Goal: Information Seeking & Learning: Compare options

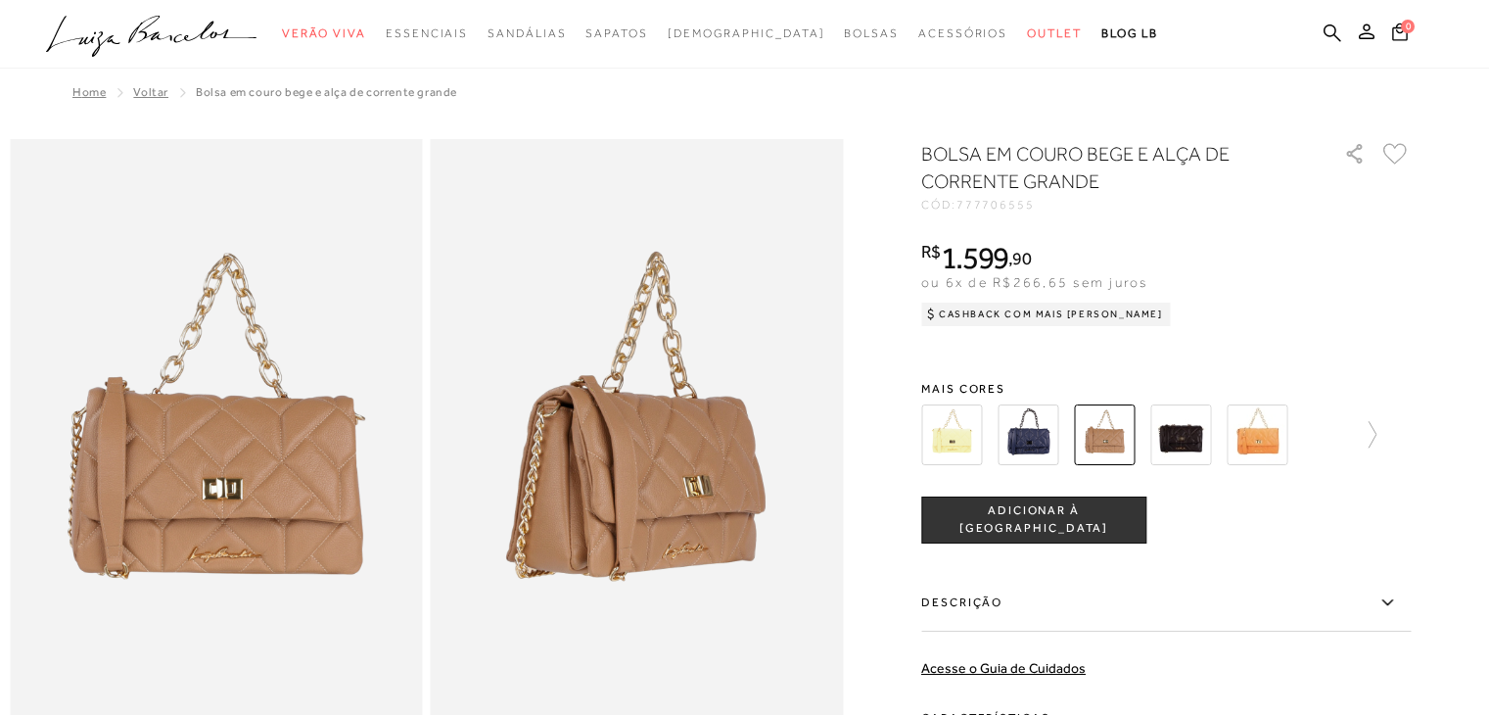
click at [970, 432] on img at bounding box center [951, 434] width 61 height 61
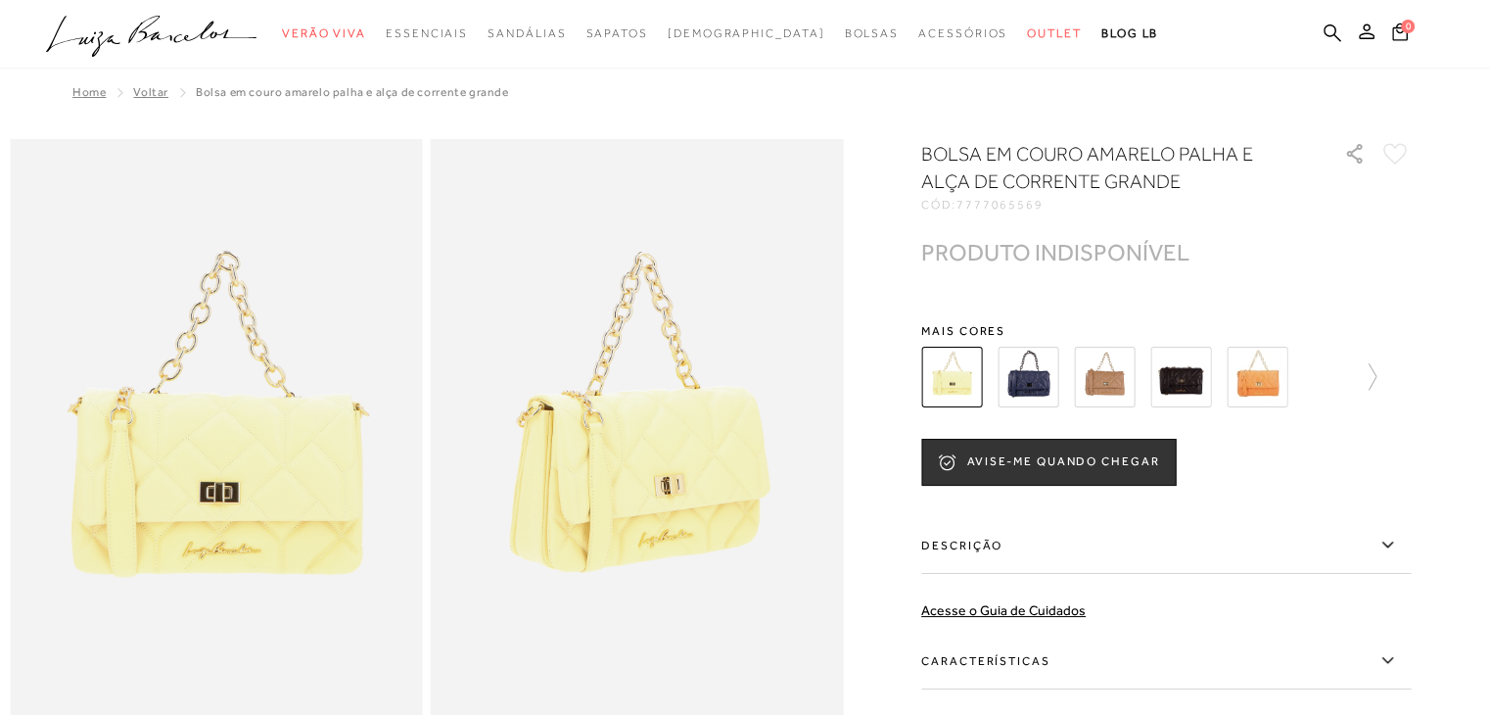
drag, startPoint x: 0, startPoint y: 0, endPoint x: 970, endPoint y: 432, distance: 1062.0
click at [970, 432] on div "BOLSA EM COURO AMARELO PALHA E ALÇA DE CORRENTE GRANDE CÓD: 7777065569 × É nece…" at bounding box center [1166, 509] width 490 height 738
click at [1049, 383] on img at bounding box center [1028, 377] width 61 height 61
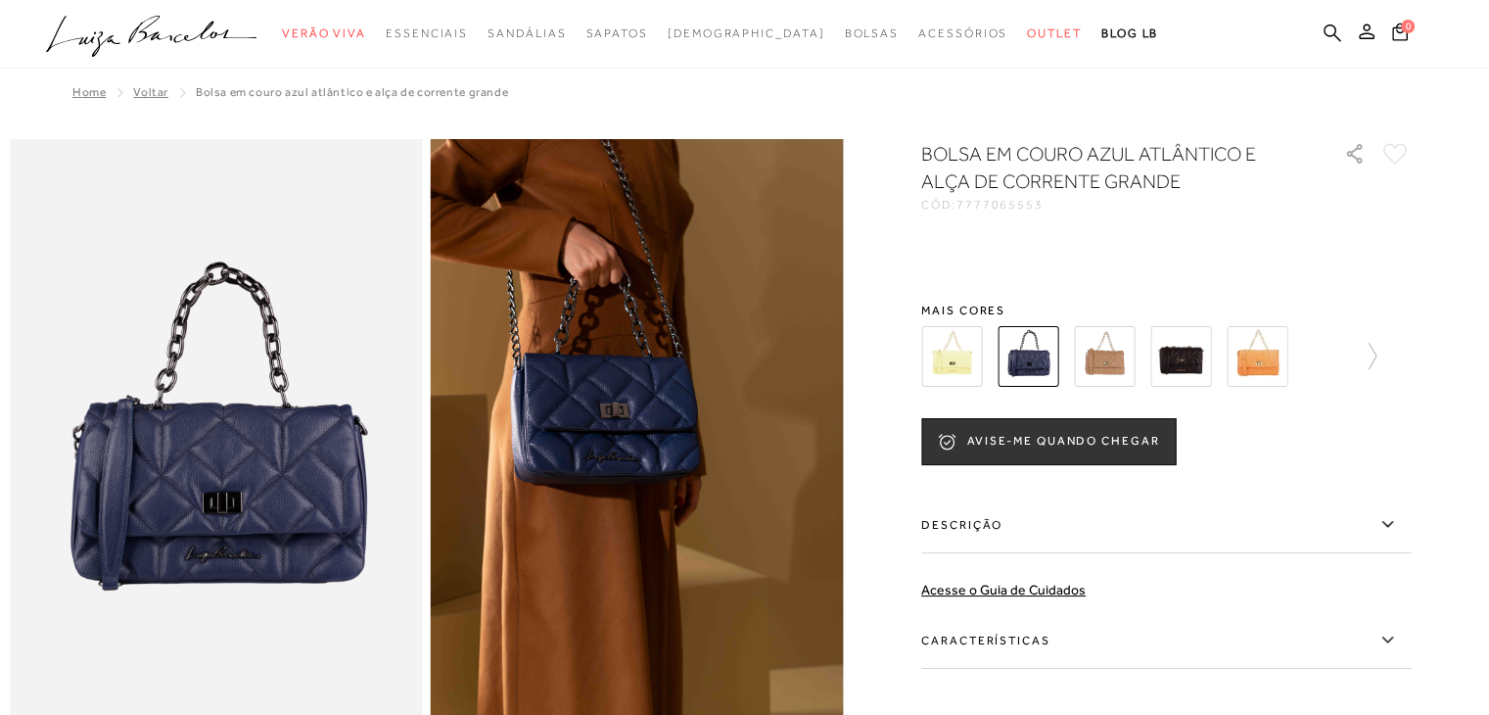
click at [1049, 383] on img at bounding box center [1028, 356] width 61 height 61
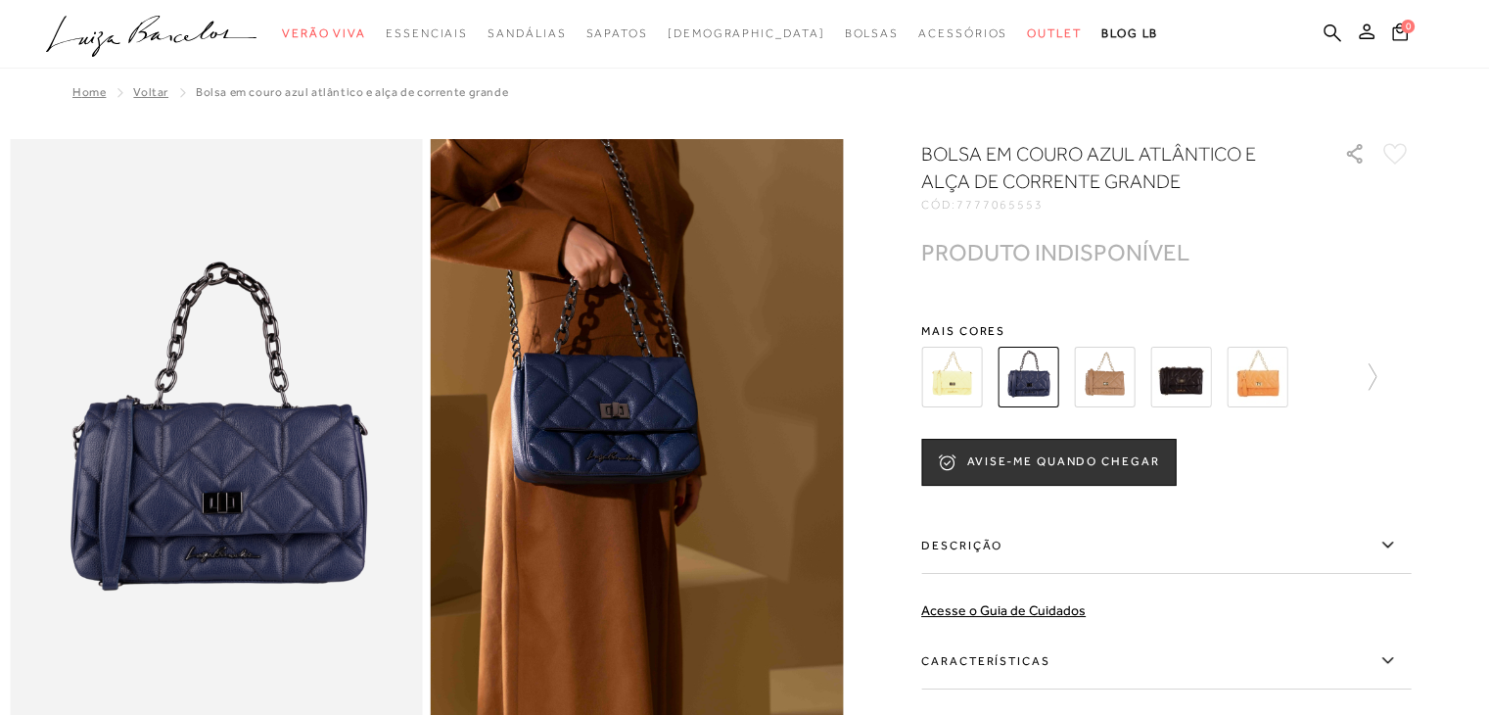
click at [1129, 377] on img at bounding box center [1104, 377] width 61 height 61
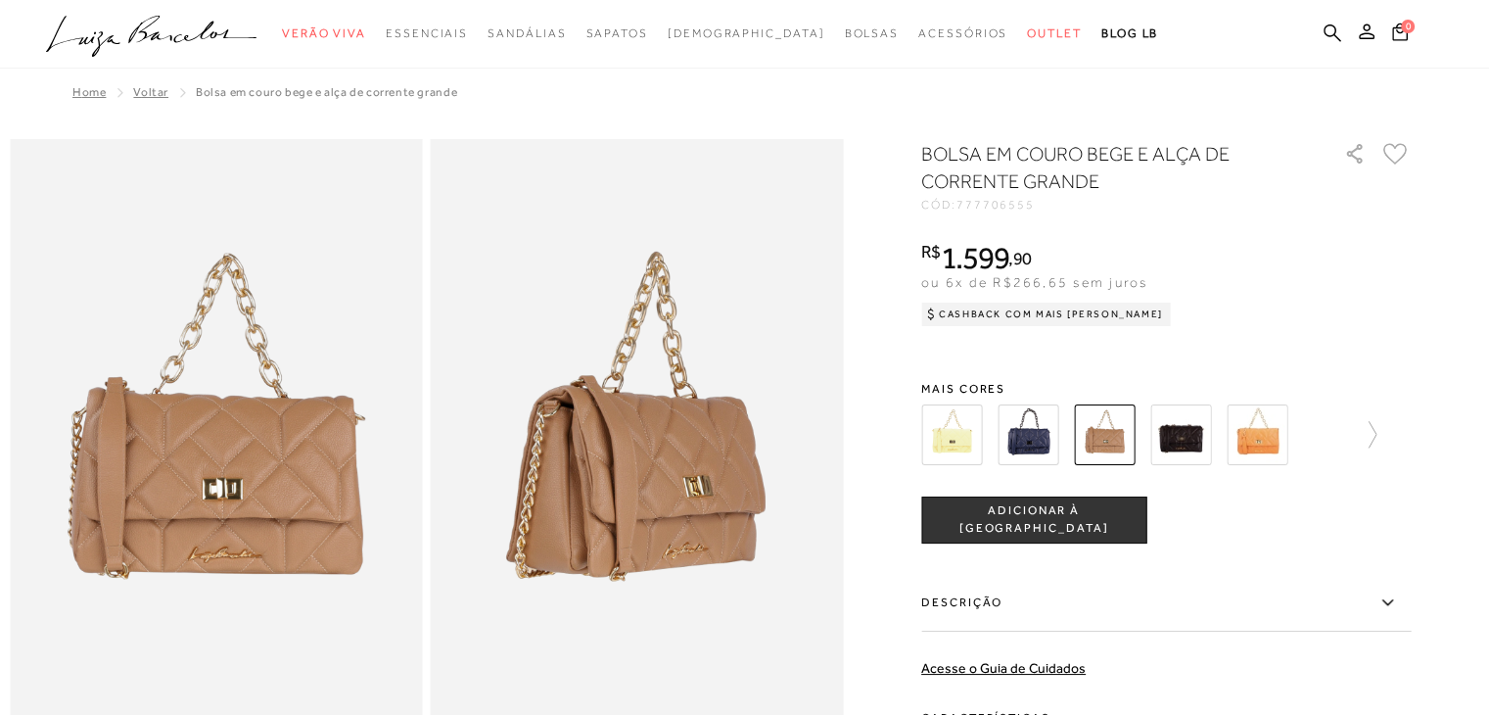
click at [1194, 430] on img at bounding box center [1180, 434] width 61 height 61
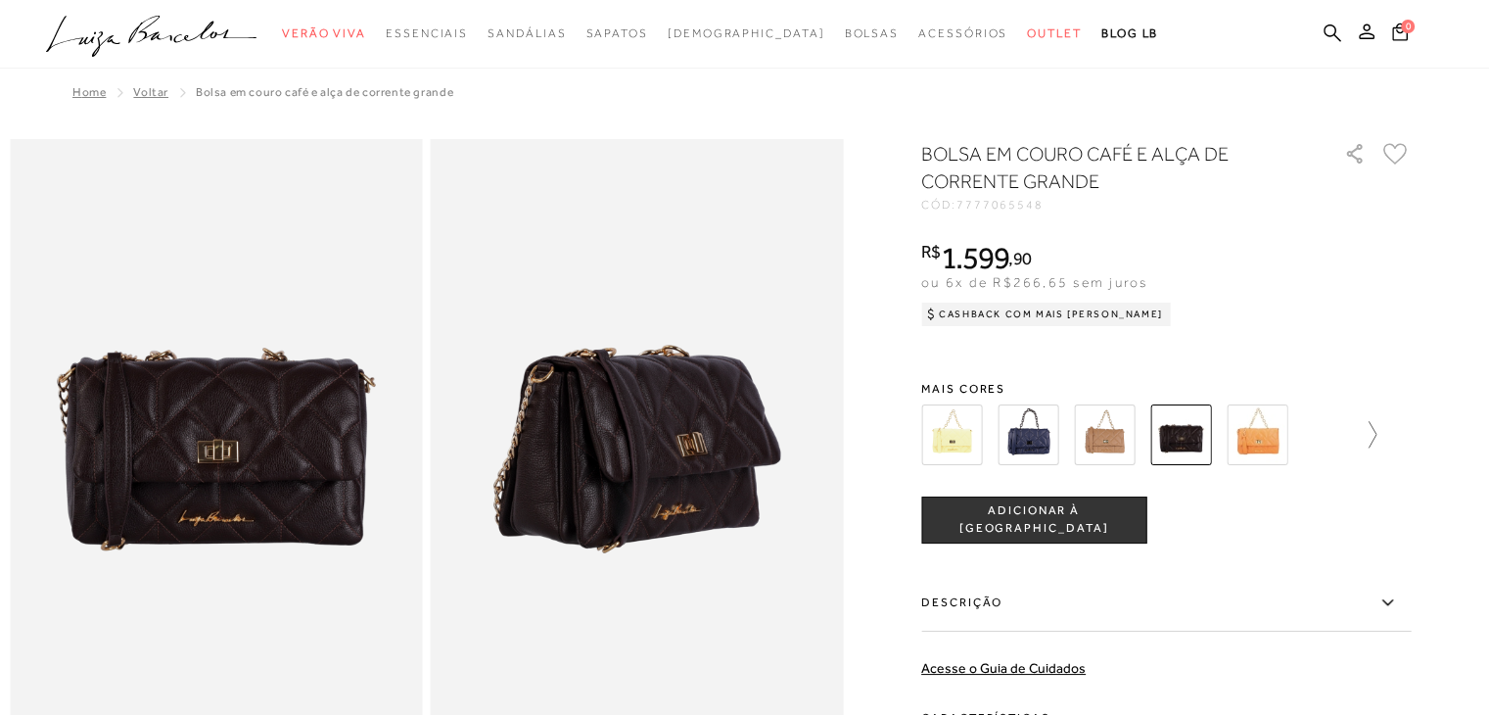
click at [1377, 437] on icon at bounding box center [1362, 434] width 27 height 27
click at [1377, 437] on div at bounding box center [1148, 434] width 455 height 72
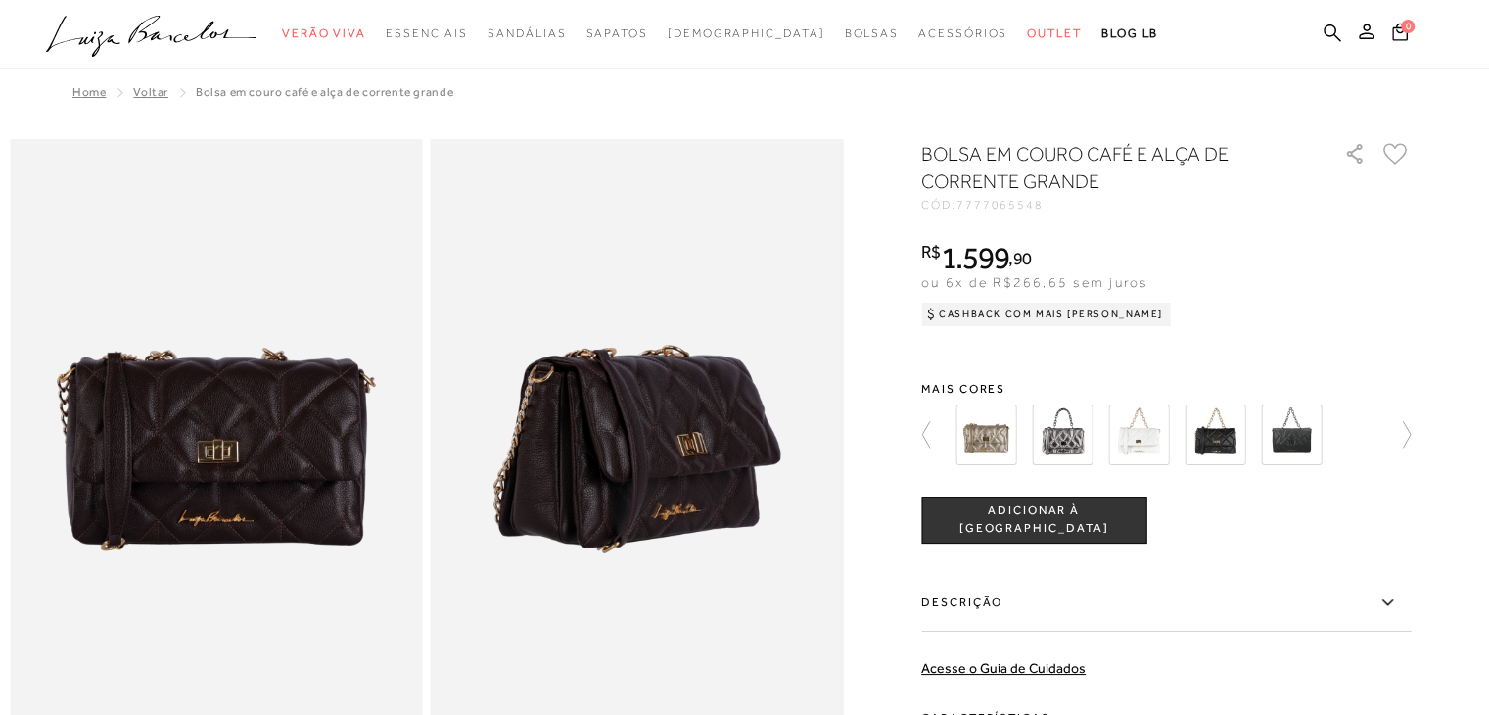
click at [988, 442] on img at bounding box center [986, 434] width 61 height 61
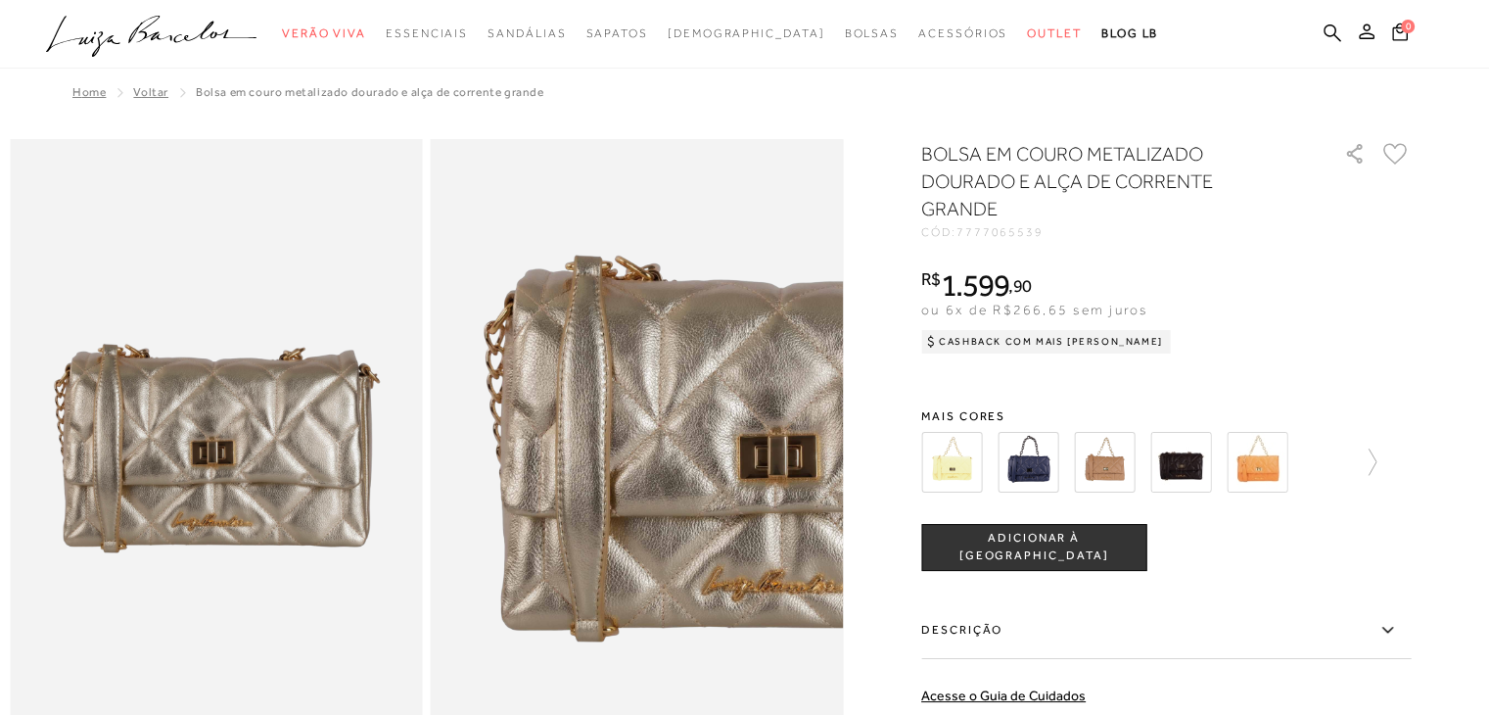
click at [1273, 463] on img at bounding box center [1257, 462] width 61 height 61
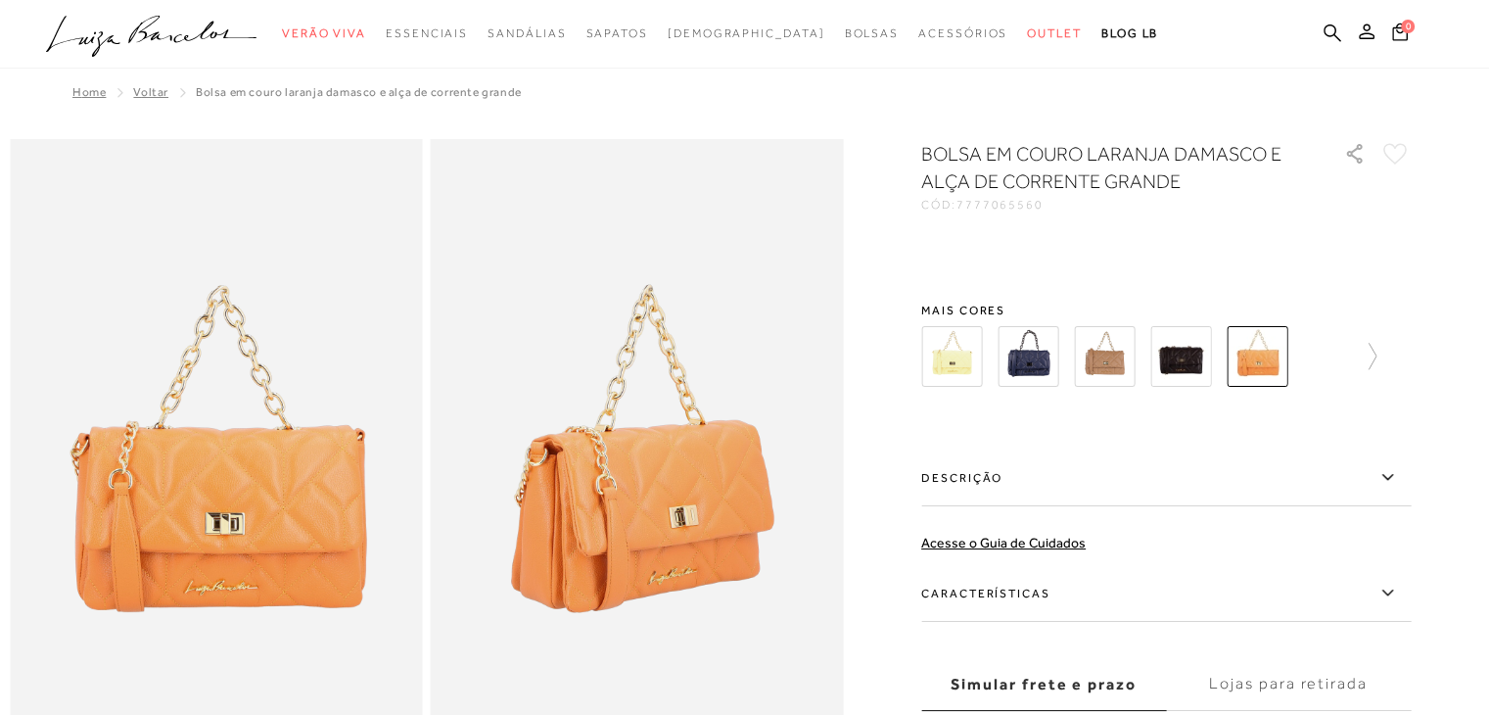
click at [1273, 463] on label "Descrição" at bounding box center [1166, 477] width 490 height 57
click at [0, 0] on input "Descrição" at bounding box center [0, 0] width 0 height 0
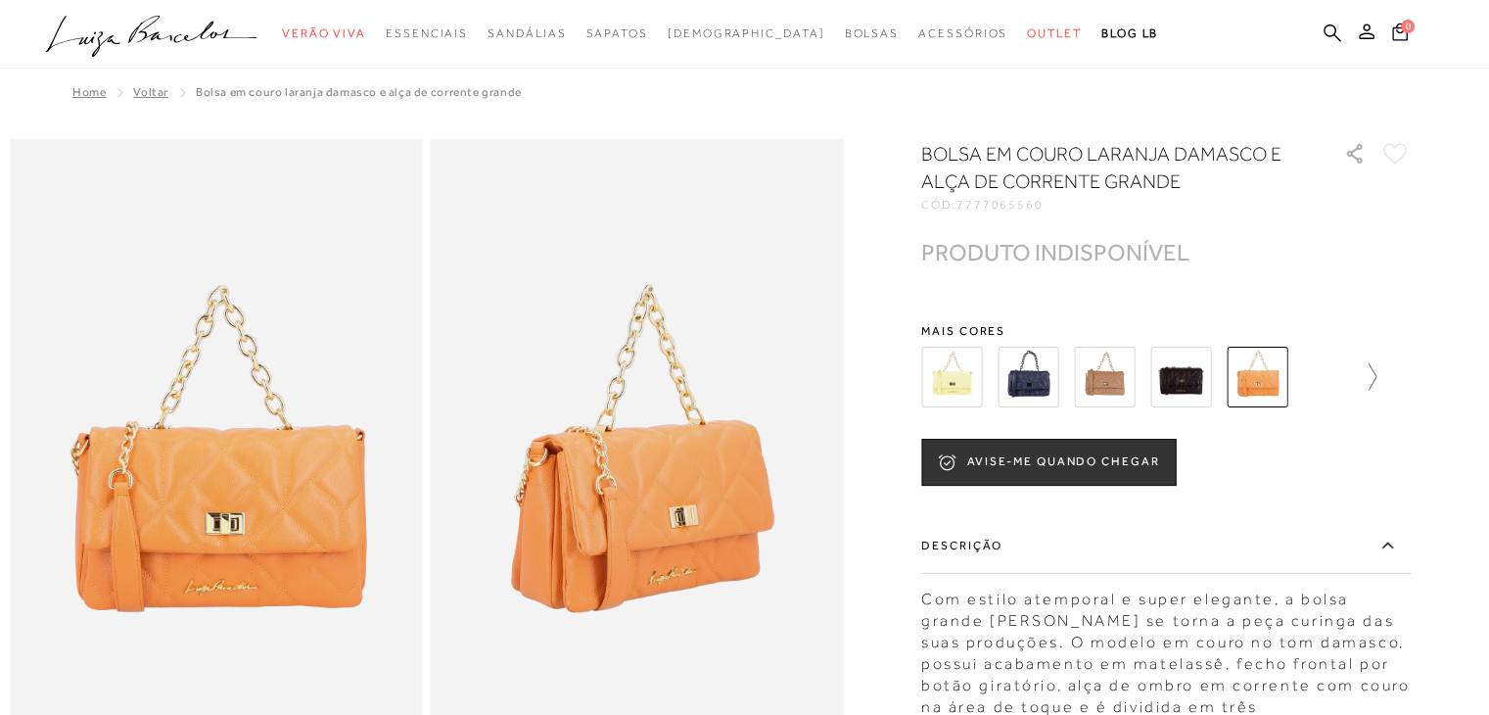
click at [1377, 383] on icon at bounding box center [1373, 376] width 8 height 26
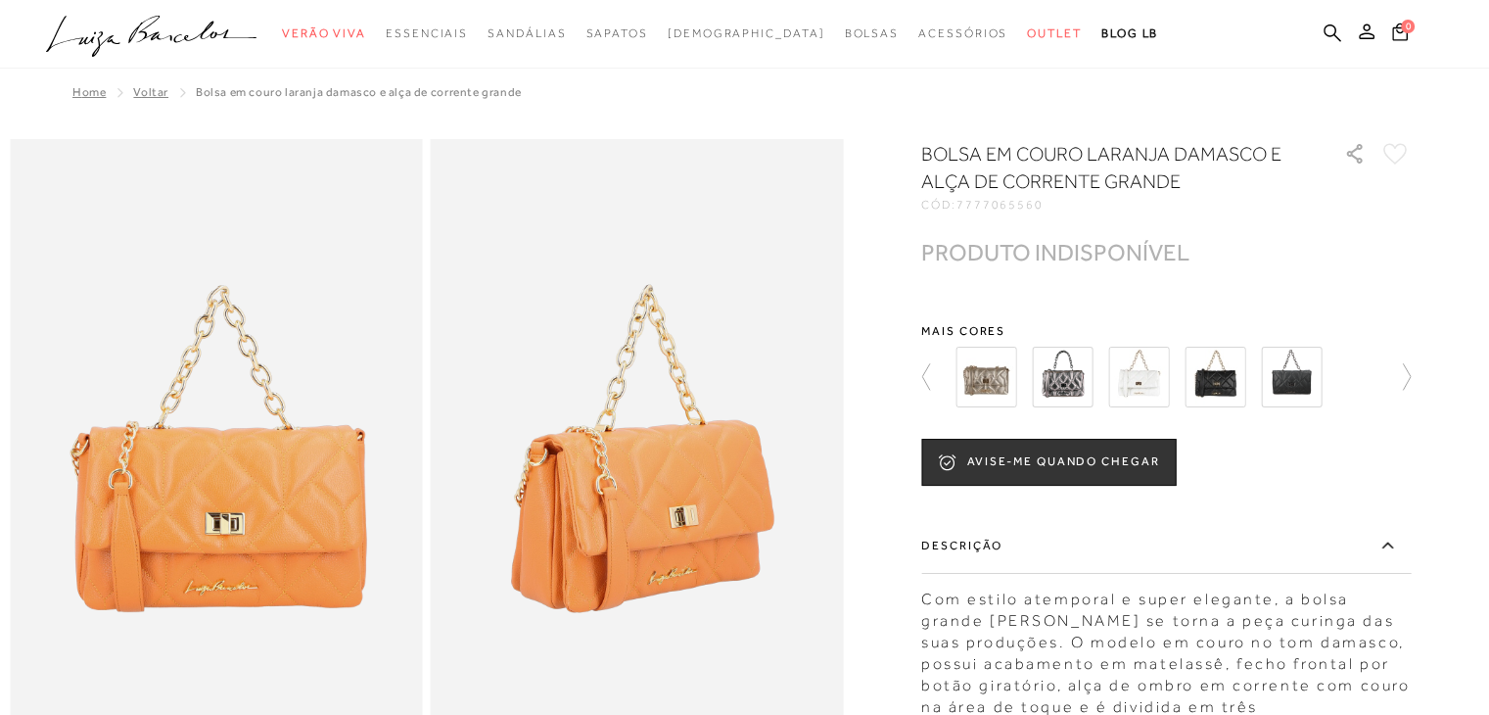
click at [1296, 389] on img at bounding box center [1291, 377] width 61 height 61
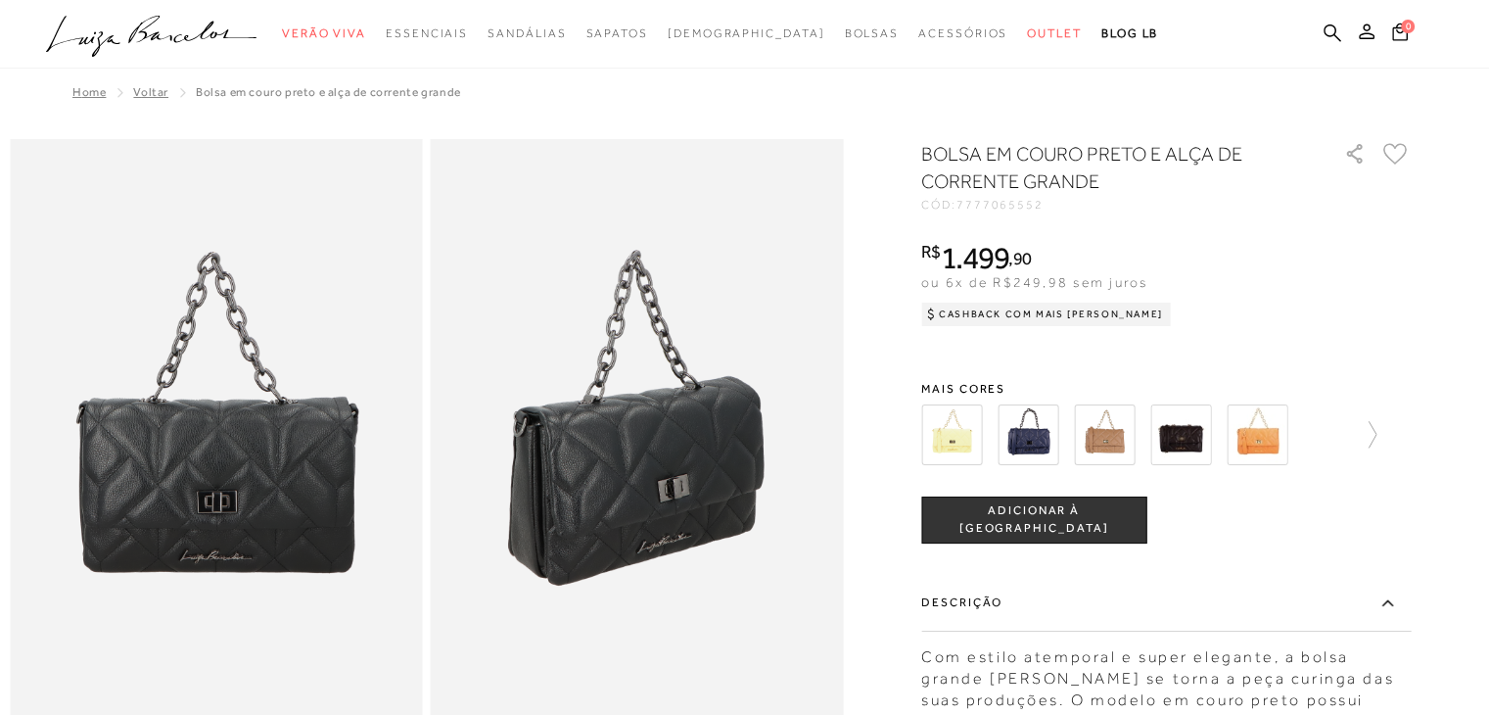
click at [1187, 444] on img at bounding box center [1180, 434] width 61 height 61
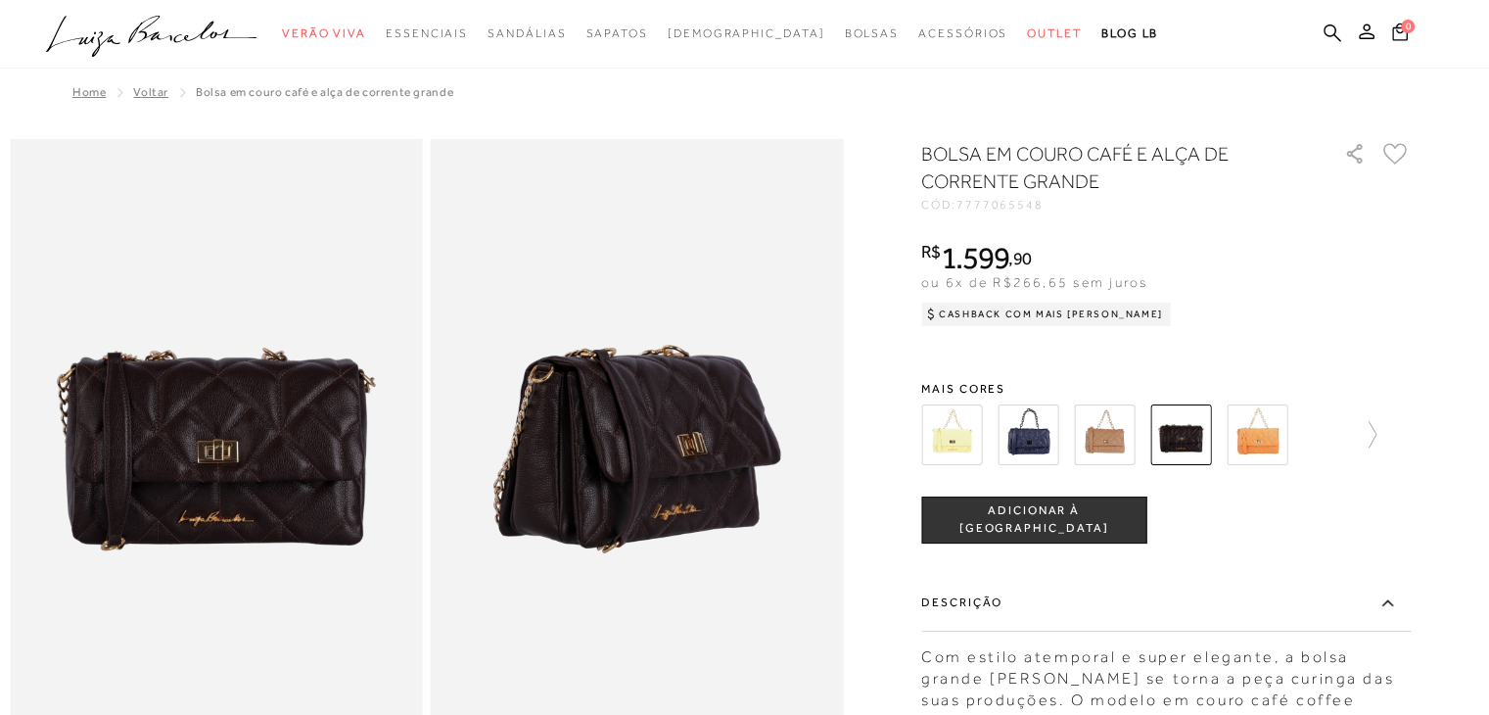
click at [1135, 427] on img at bounding box center [1104, 434] width 61 height 61
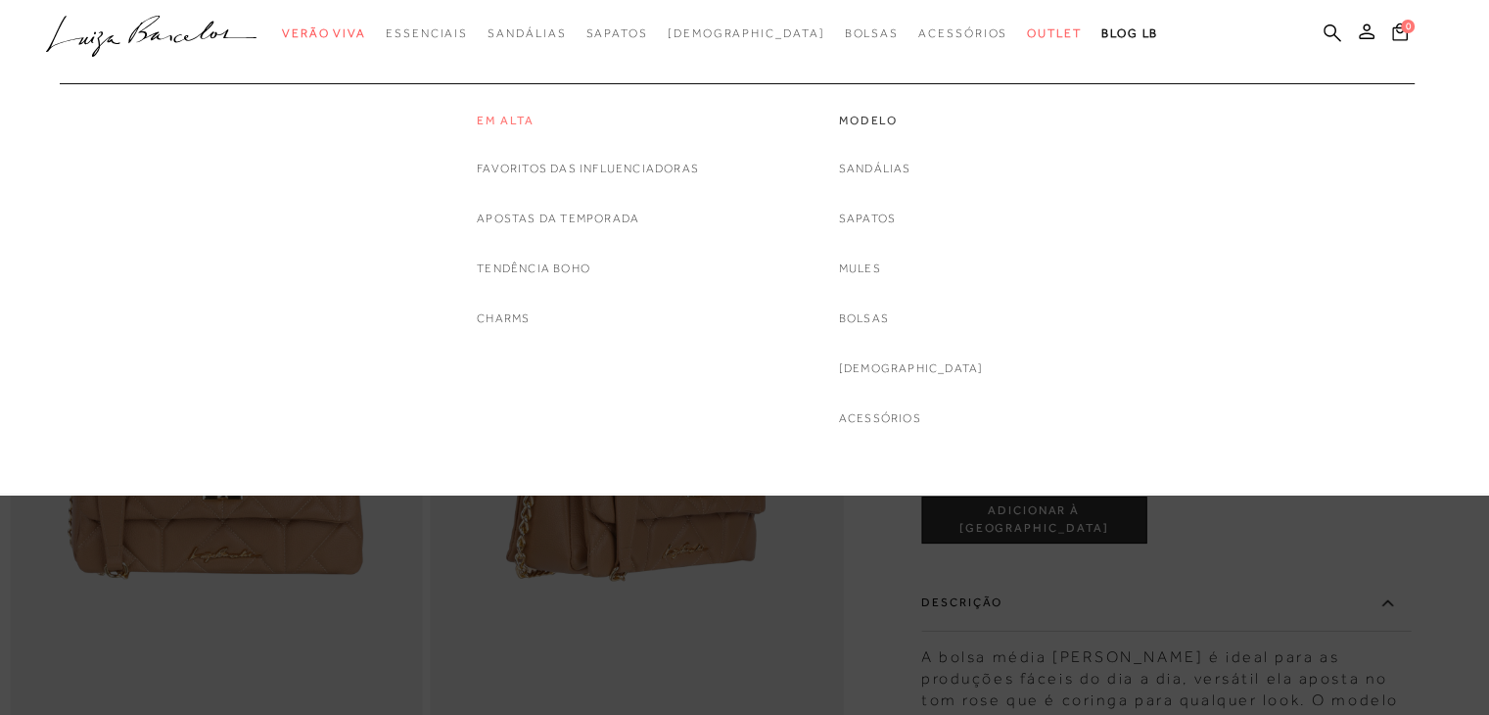
click at [501, 117] on link "Em alta" at bounding box center [588, 121] width 222 height 17
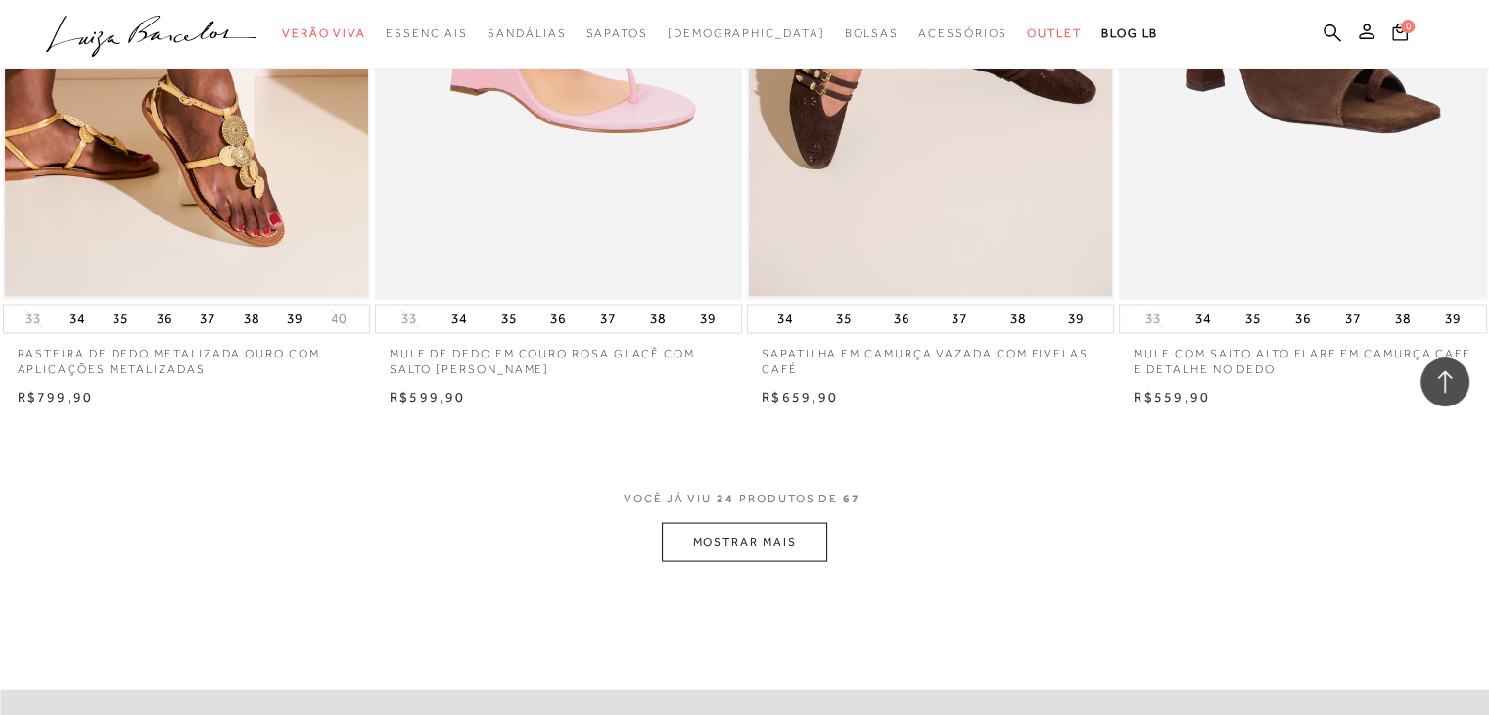
scroll to position [3783, 0]
click at [756, 550] on button "MOSTRAR MAIS" at bounding box center [744, 540] width 164 height 38
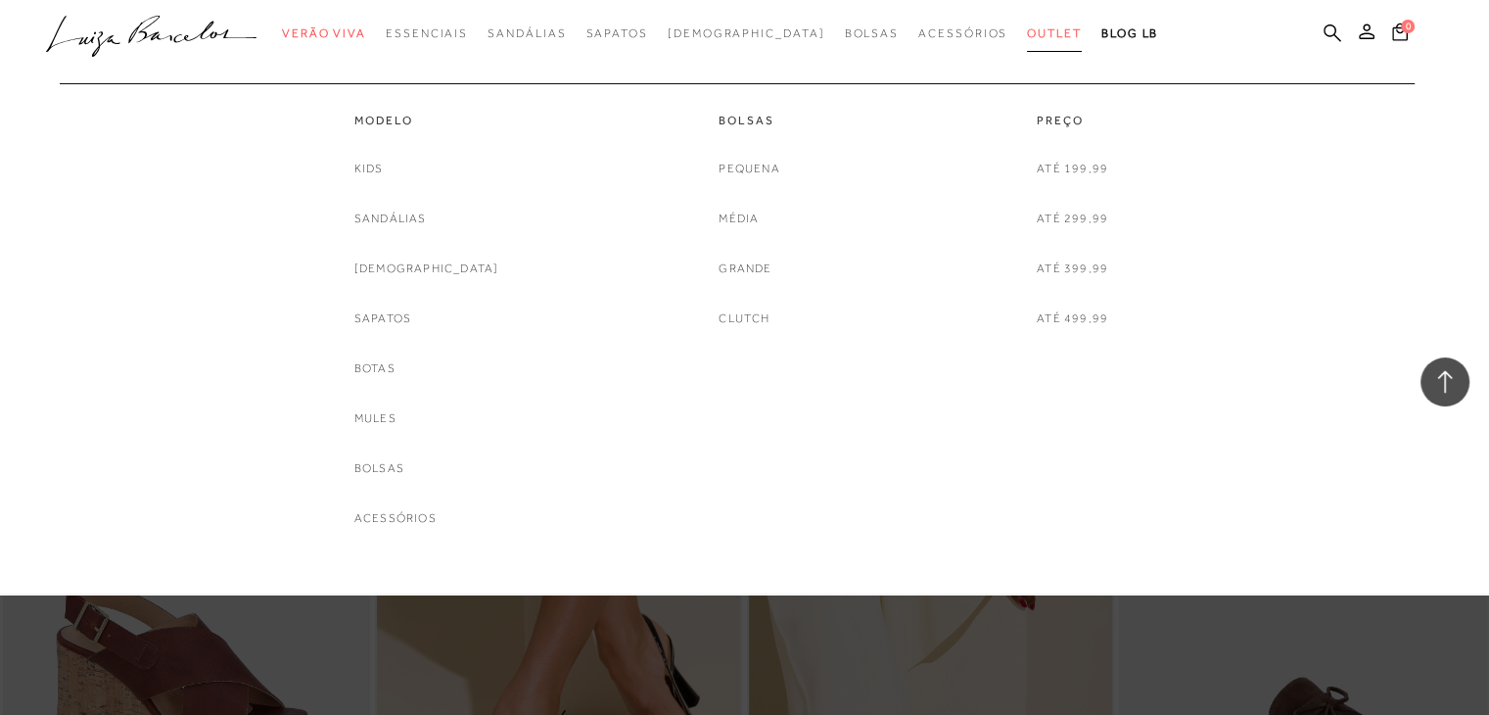
click at [1027, 28] on span "Outlet" at bounding box center [1054, 33] width 55 height 14
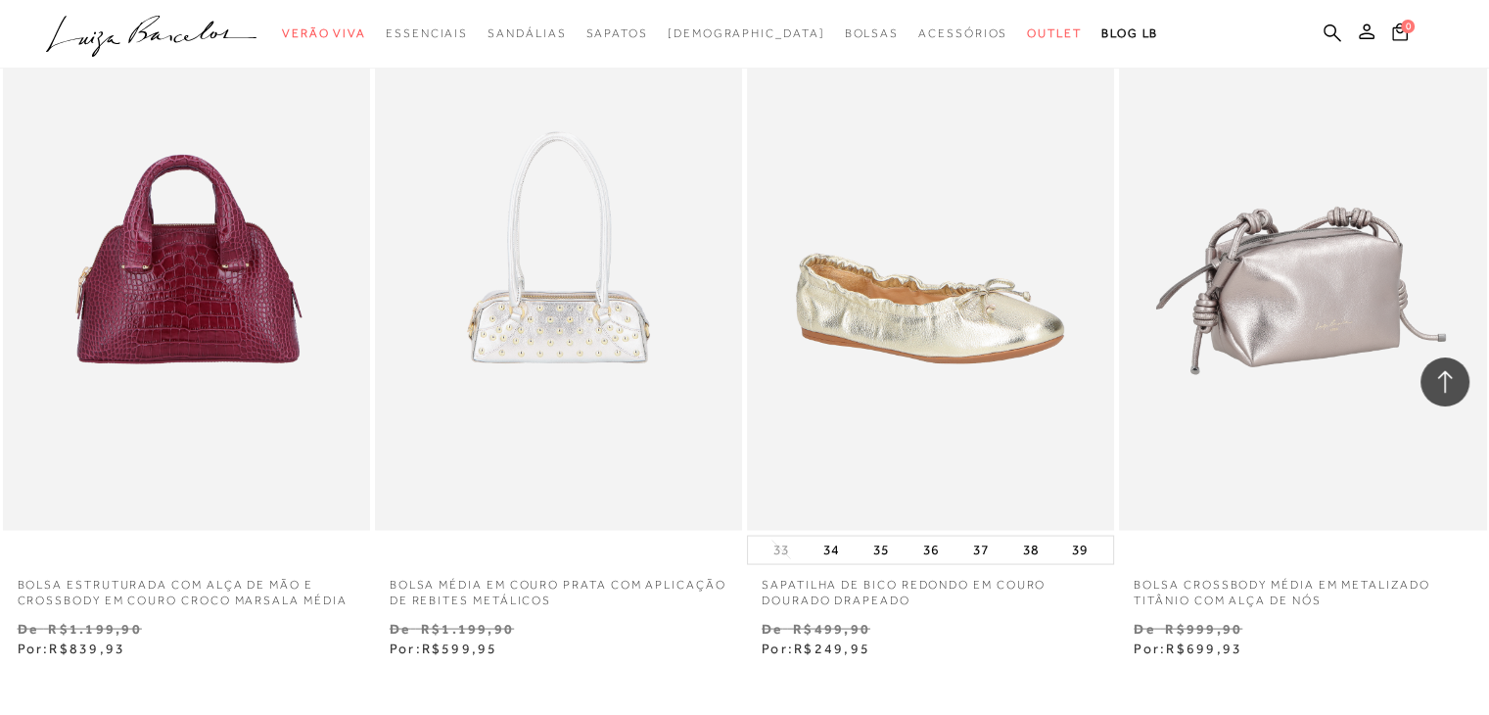
scroll to position [3649, 0]
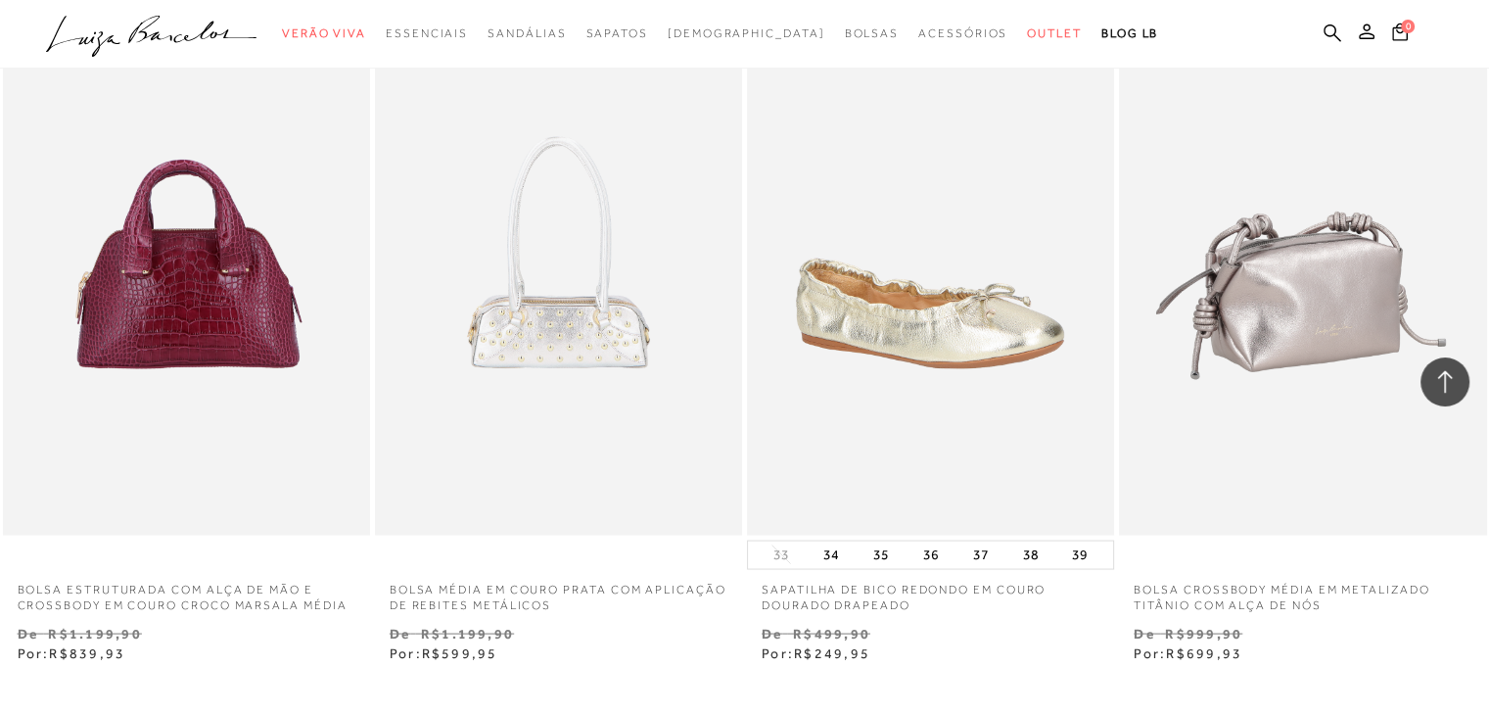
click at [1301, 295] on img at bounding box center [1303, 258] width 365 height 551
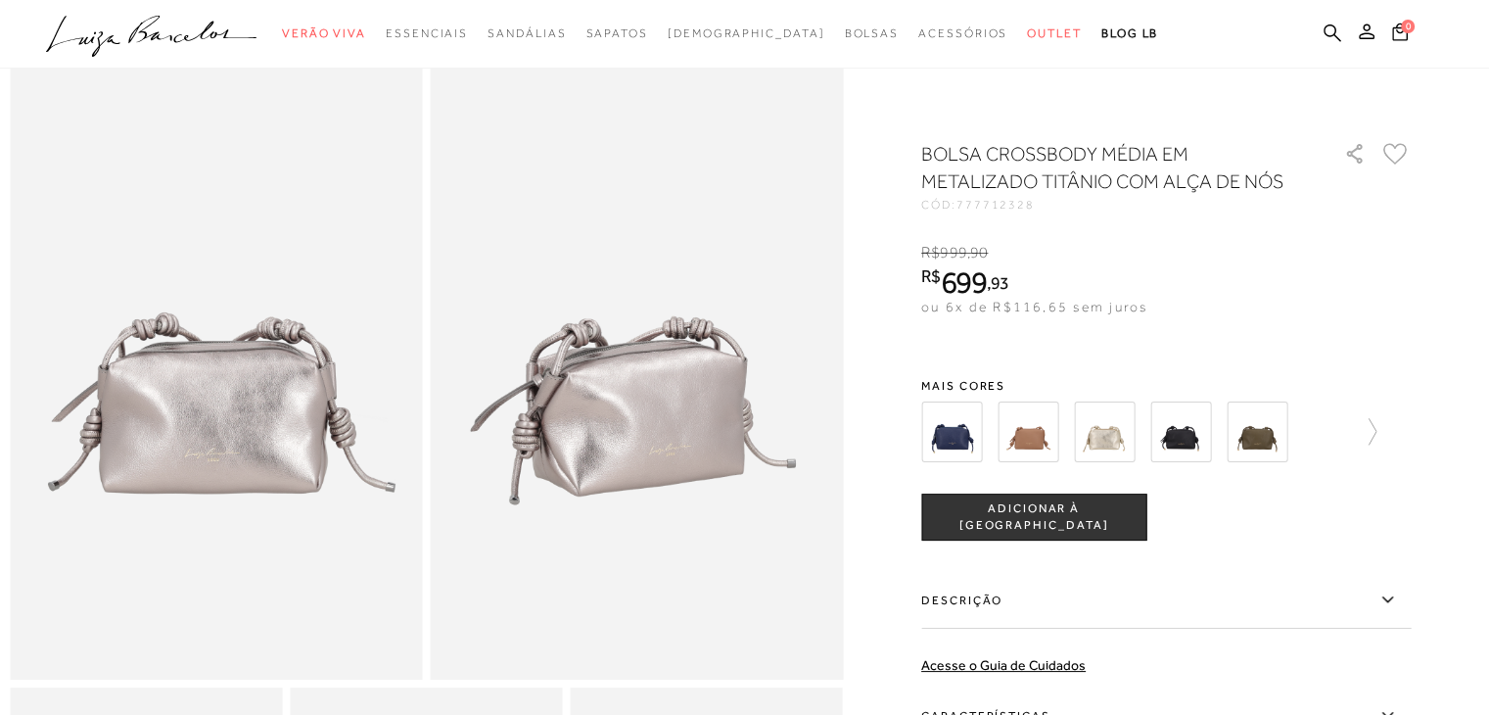
click at [1034, 437] on img at bounding box center [1028, 431] width 61 height 61
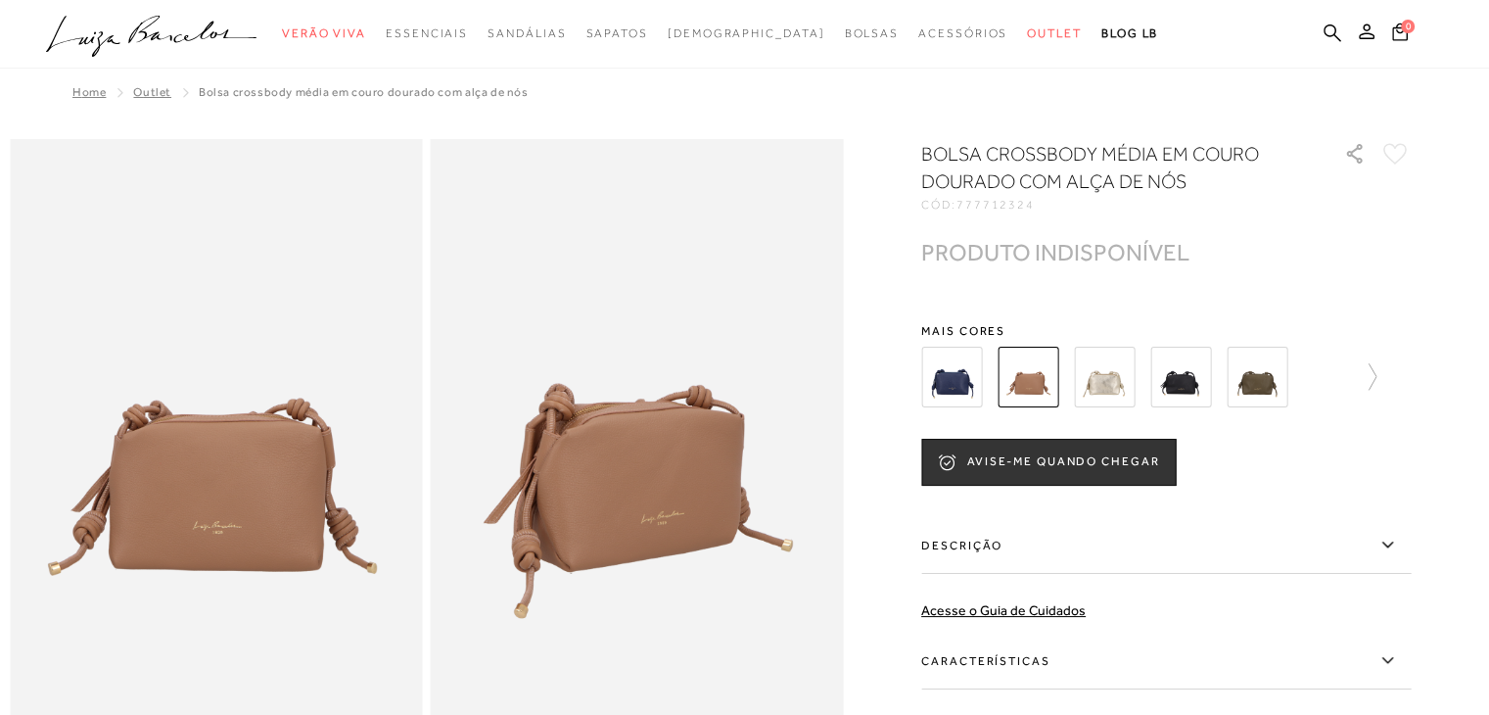
click at [1179, 385] on img at bounding box center [1180, 377] width 61 height 61
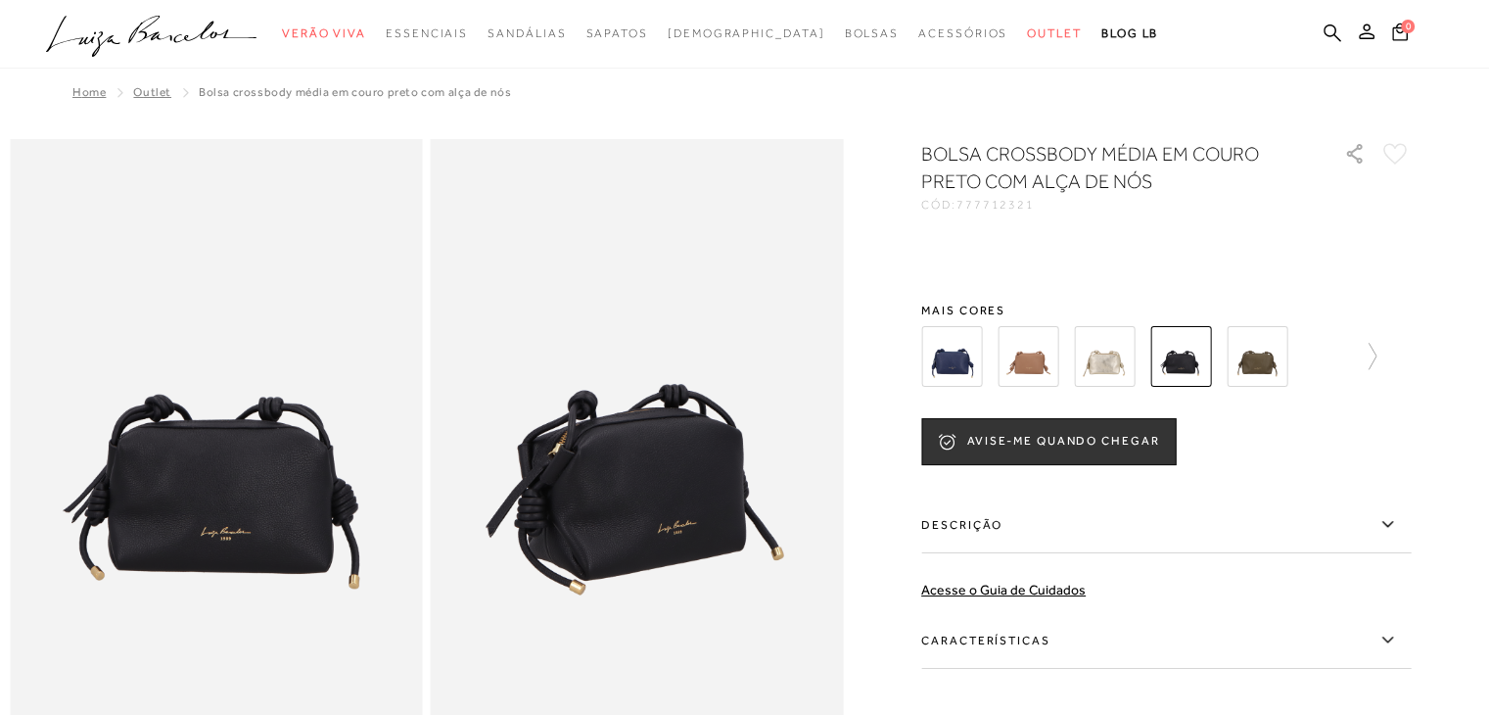
click at [1179, 385] on img at bounding box center [1180, 356] width 61 height 61
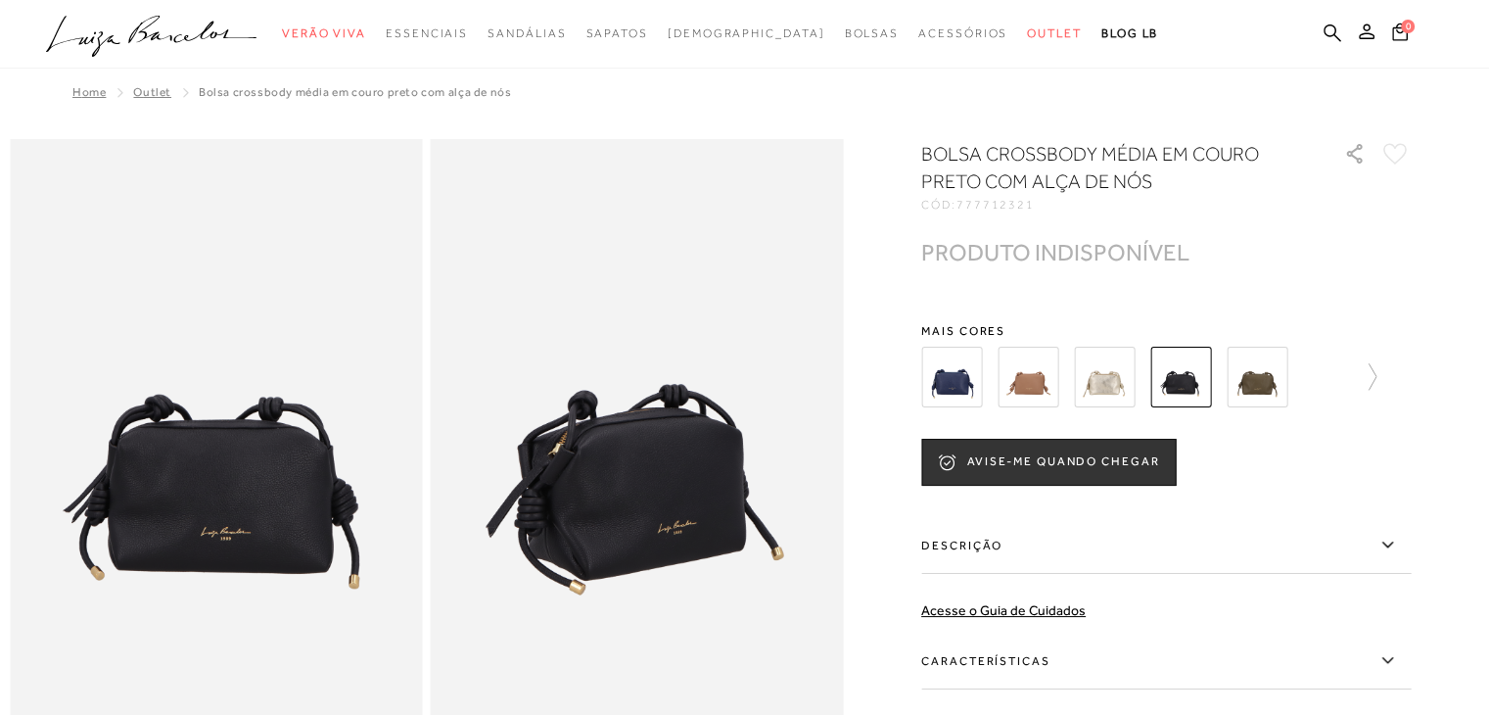
click at [1258, 385] on img at bounding box center [1257, 377] width 61 height 61
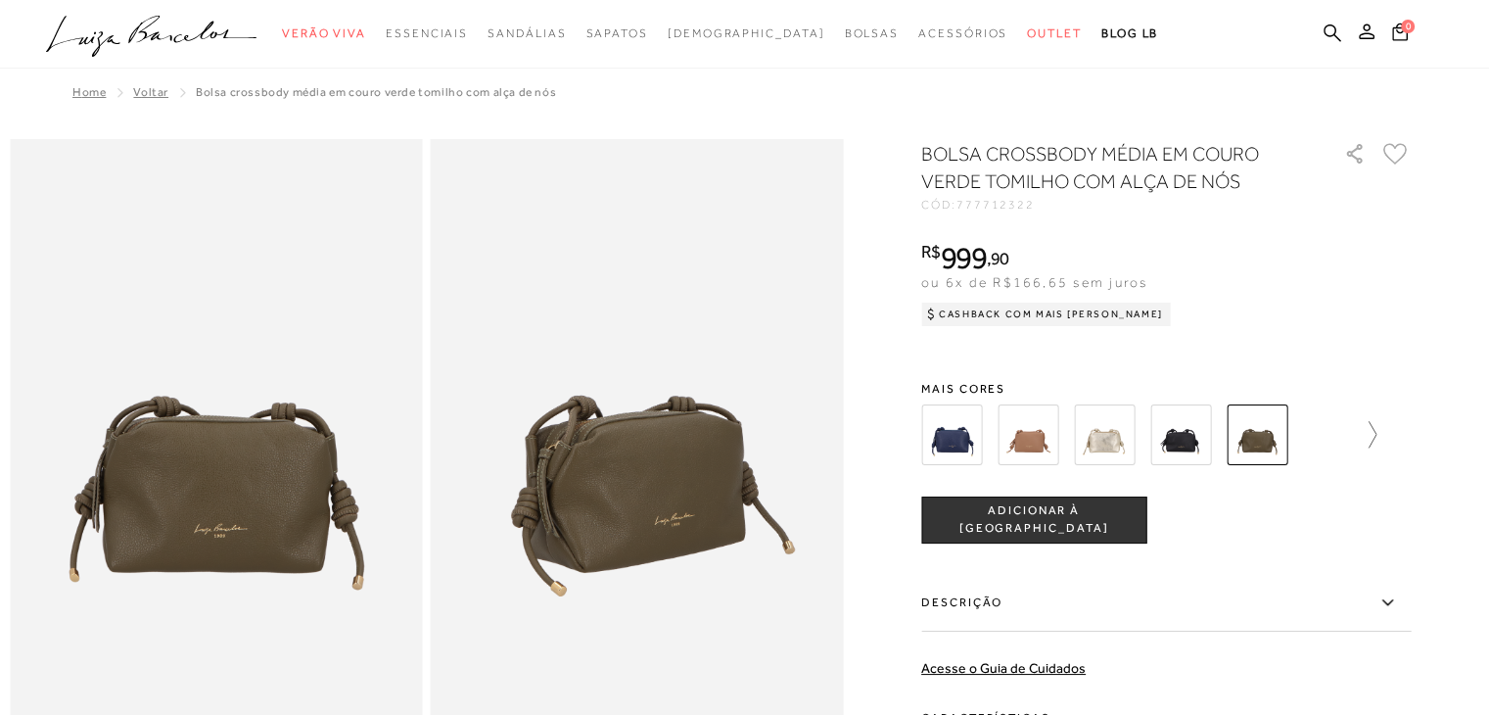
click at [1377, 430] on icon at bounding box center [1362, 434] width 27 height 27
click at [1062, 439] on img at bounding box center [1062, 434] width 61 height 61
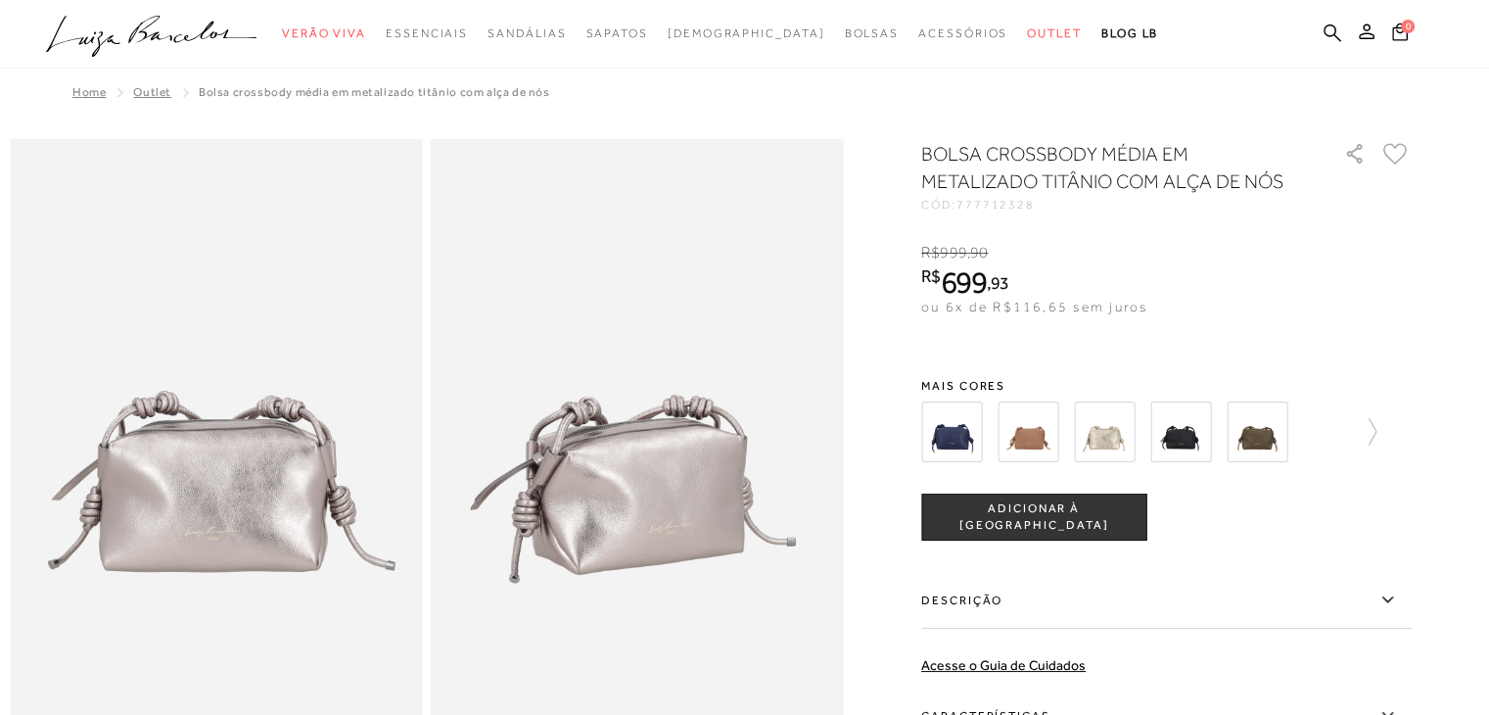
click at [1123, 421] on img at bounding box center [1104, 431] width 61 height 61
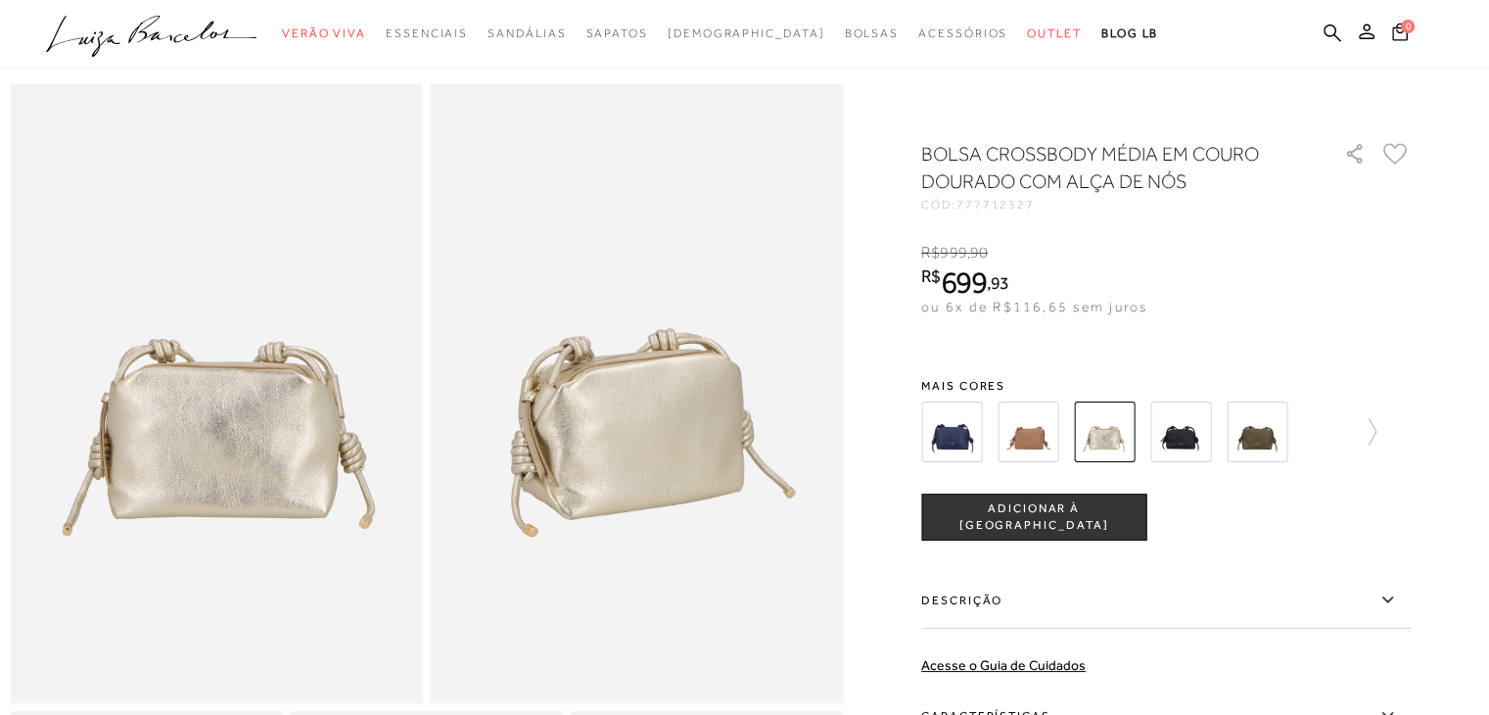
scroll to position [36, 0]
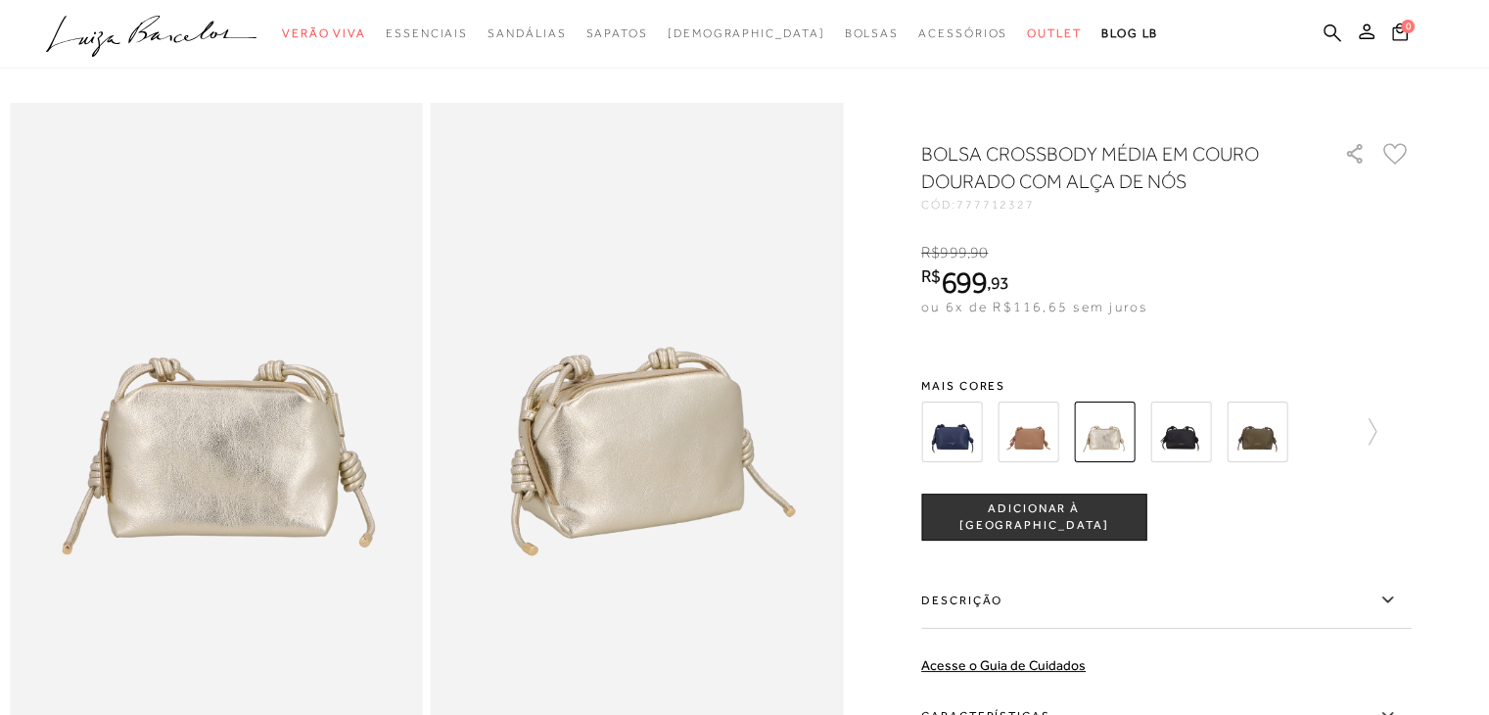
click at [940, 436] on img at bounding box center [951, 431] width 61 height 61
